Goal: Task Accomplishment & Management: Complete application form

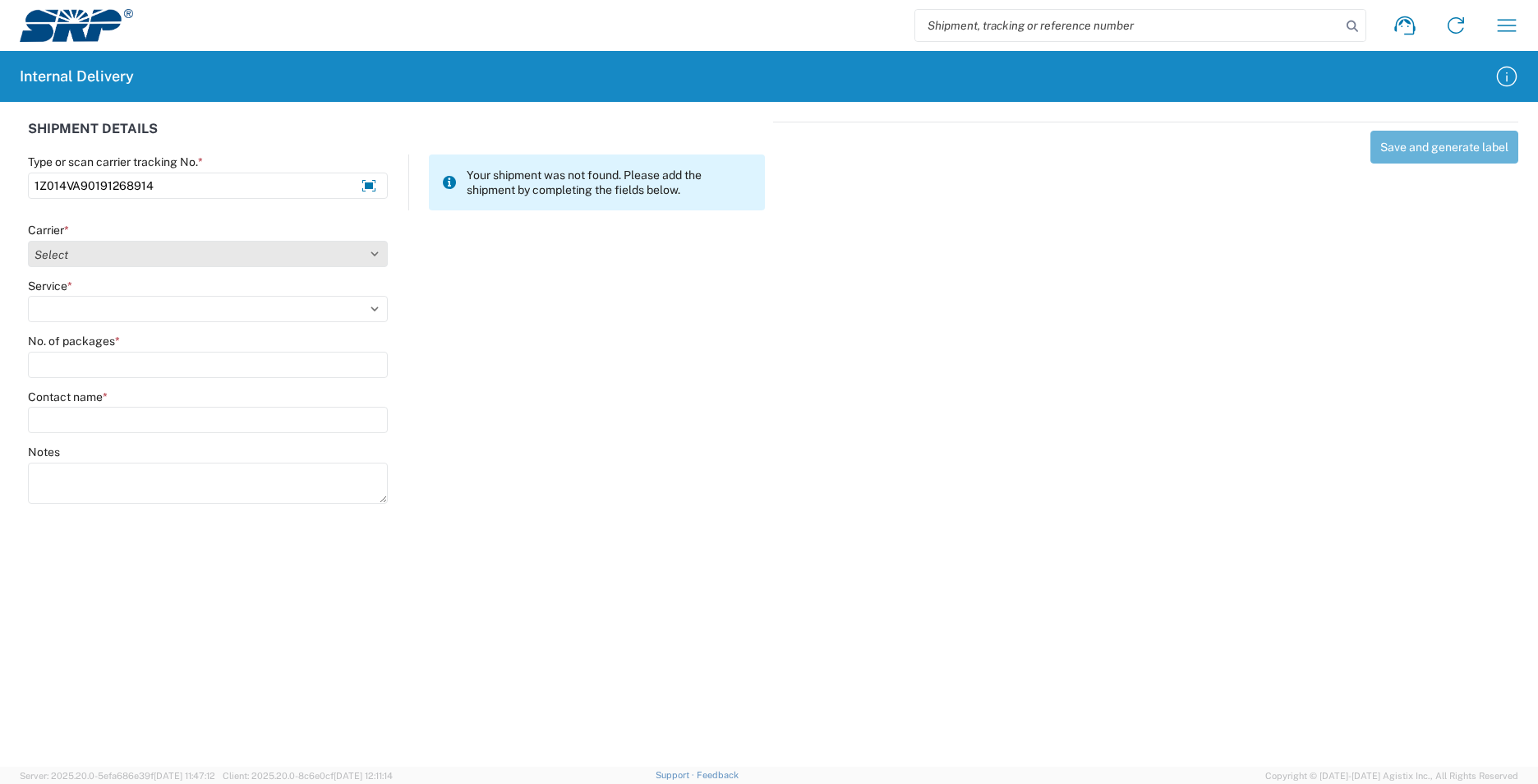
type input "1Z014VA90191268914"
click at [147, 259] on select "Select AcctPay Amazon Logistics ATI Trucking BC Dimerco Logistics Empire Southw…" at bounding box center [207, 253] width 360 height 26
select select "12"
click at [28, 241] on select "Select AcctPay Amazon Logistics ATI Trucking BC Dimerco Logistics Empire Southw…" at bounding box center [207, 253] width 360 height 26
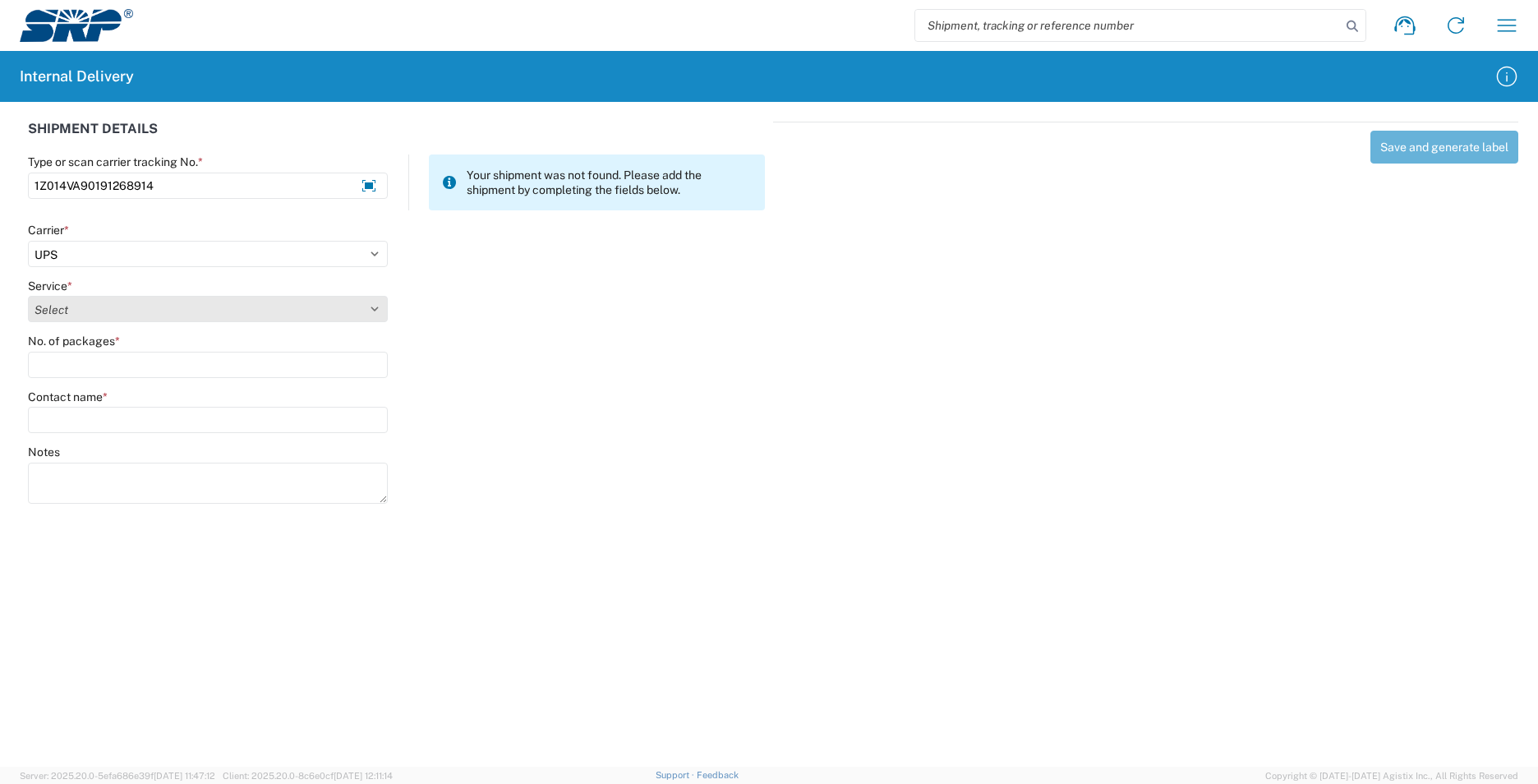
click at [73, 309] on select "Select 2nd Day Air 2nd Day Air A.M. 3 Day Select Basic BOUND PRINTED MATTER, UP…" at bounding box center [207, 308] width 360 height 26
select select "43"
click at [73, 310] on select "Select 2nd Day Air 2nd Day Air A.M. 3 Day Select Basic BOUND PRINTED MATTER, UP…" at bounding box center [207, 308] width 360 height 26
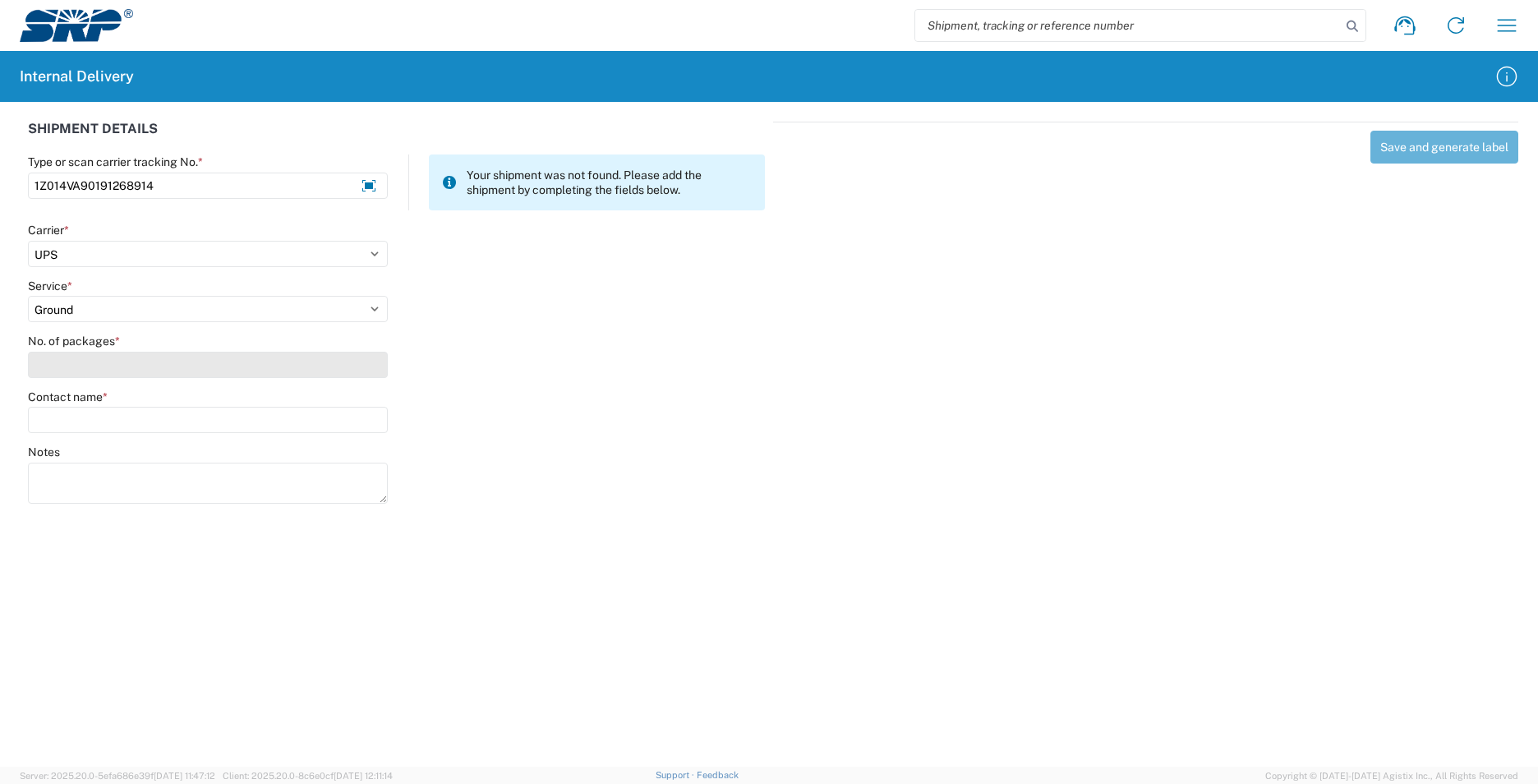
click at [71, 364] on input "No. of packages *" at bounding box center [207, 364] width 360 height 26
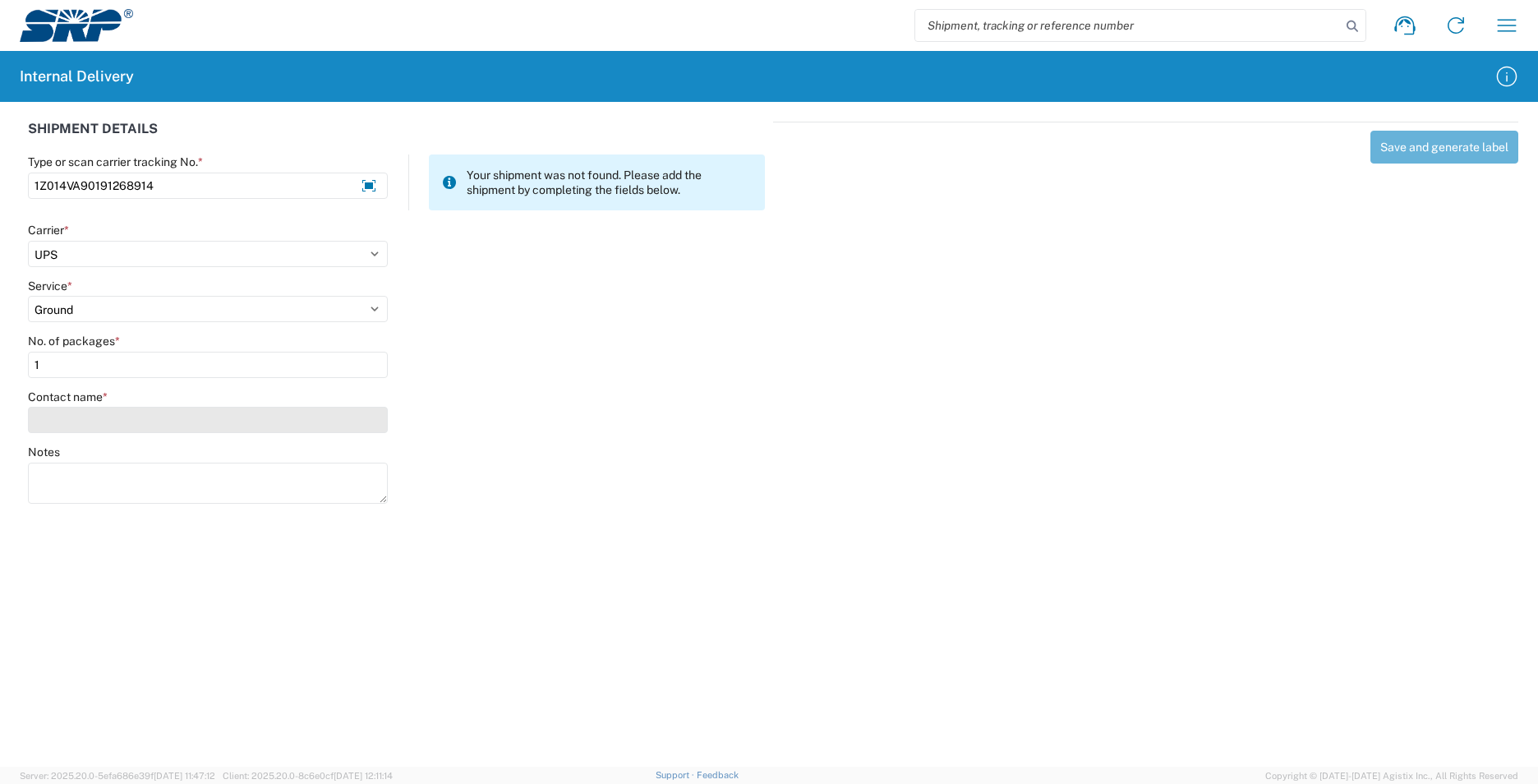
type input "1"
click at [83, 419] on input "Contact name *" at bounding box center [207, 419] width 360 height 26
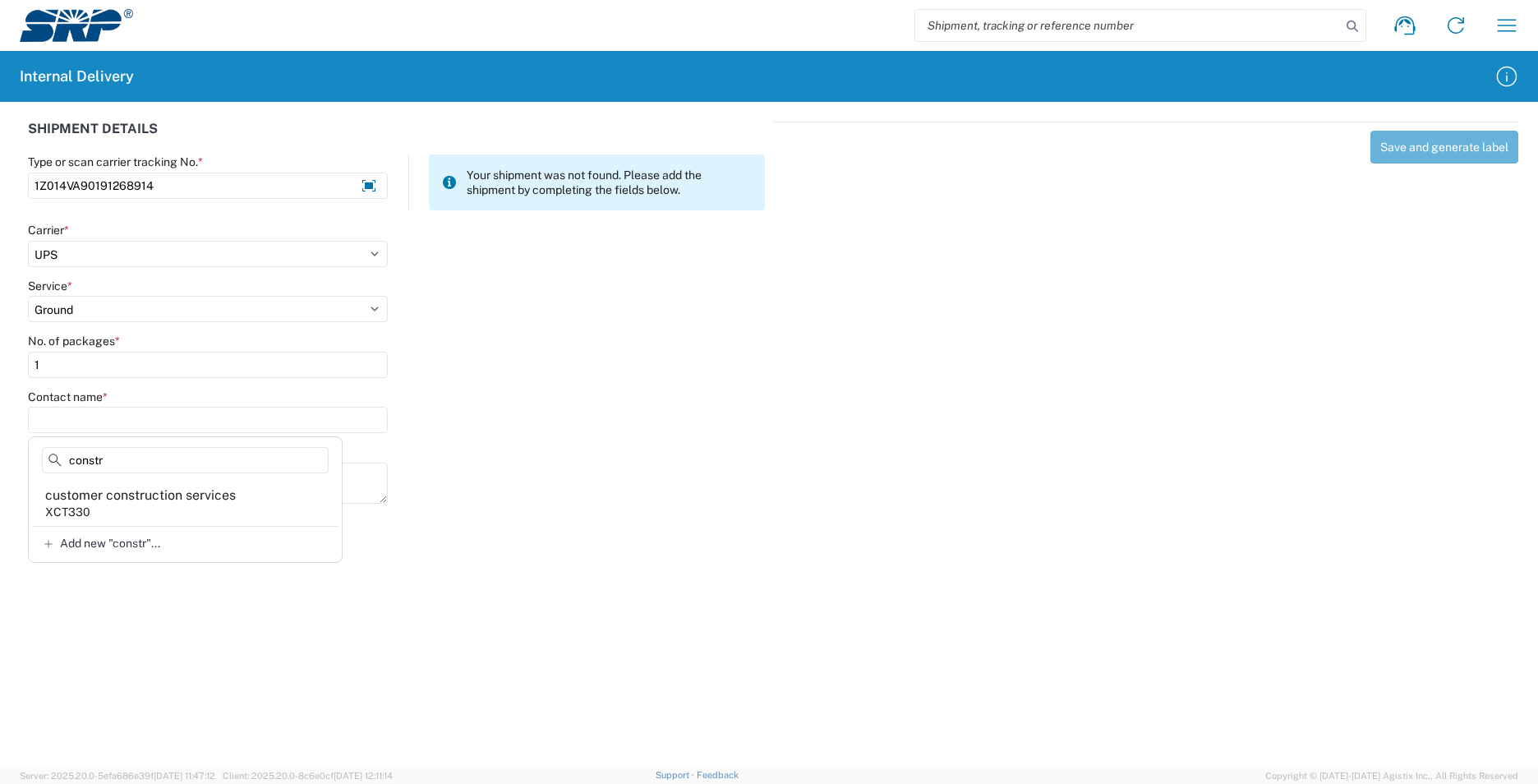
type input "constr"
click at [227, 509] on agx-address-suggestion-item "customer construction services XCT330" at bounding box center [185, 503] width 307 height 46
type input "customer construction services"
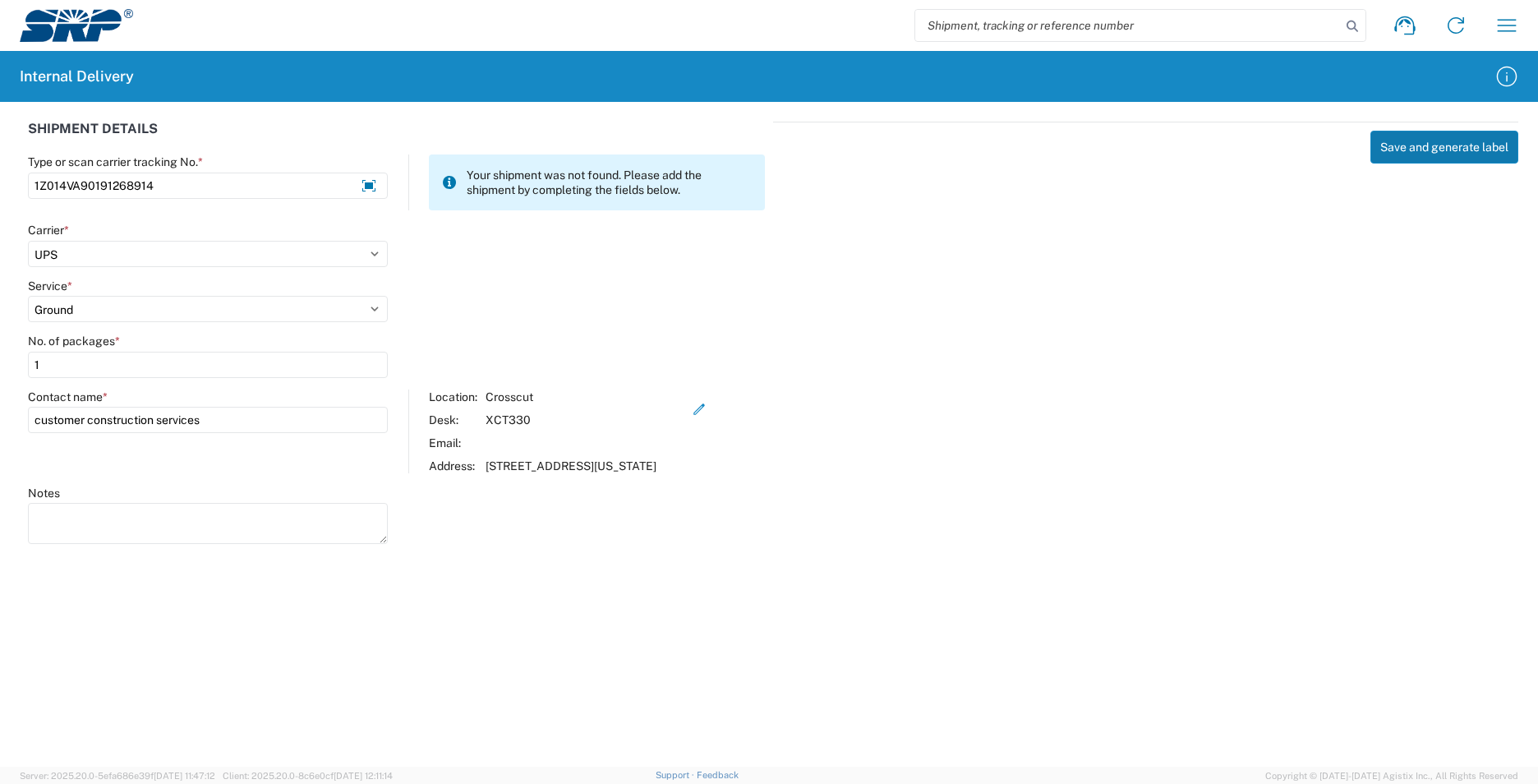
click at [1419, 151] on button "Save and generate label" at bounding box center [1445, 147] width 148 height 33
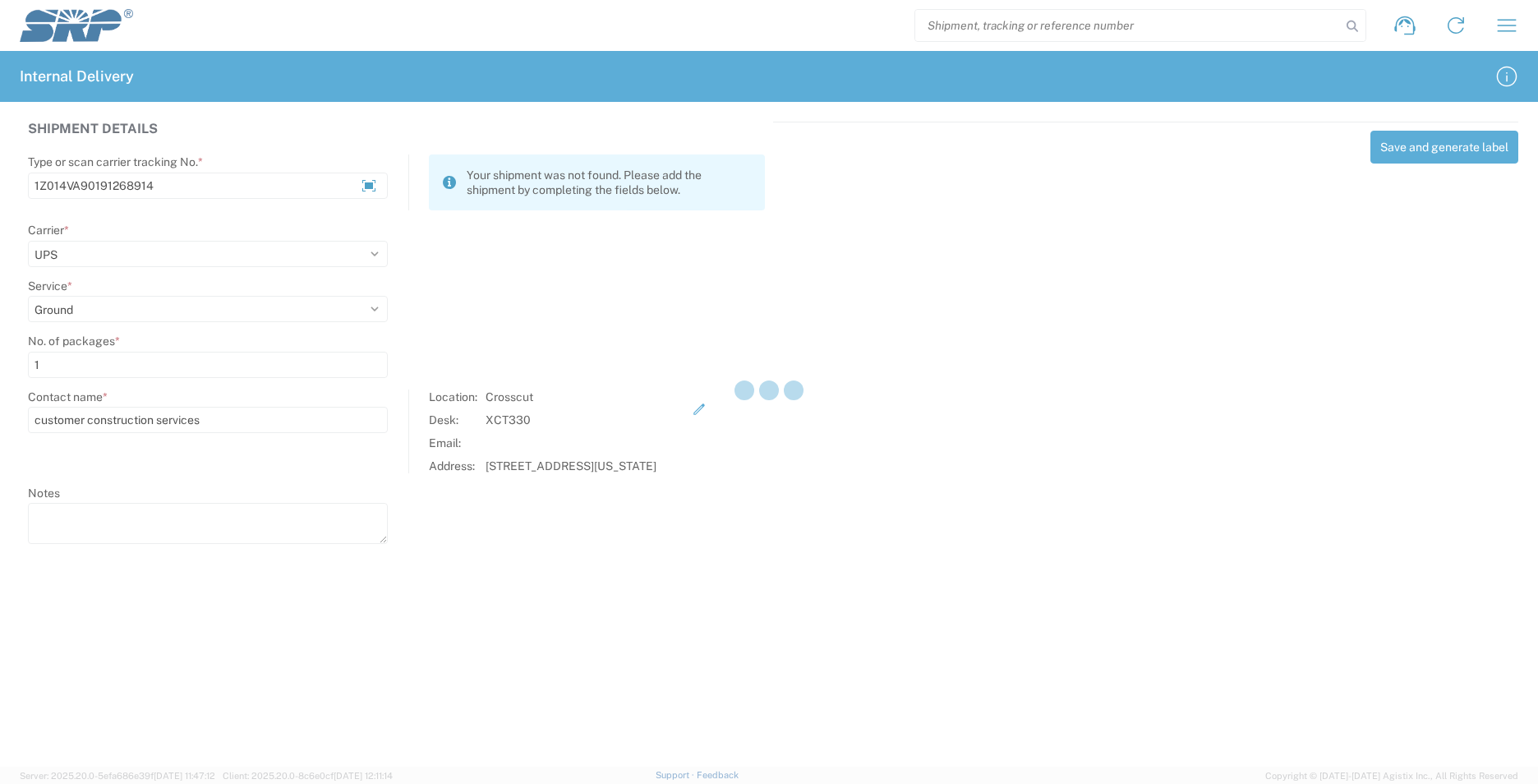
select select
